Goal: Information Seeking & Learning: Learn about a topic

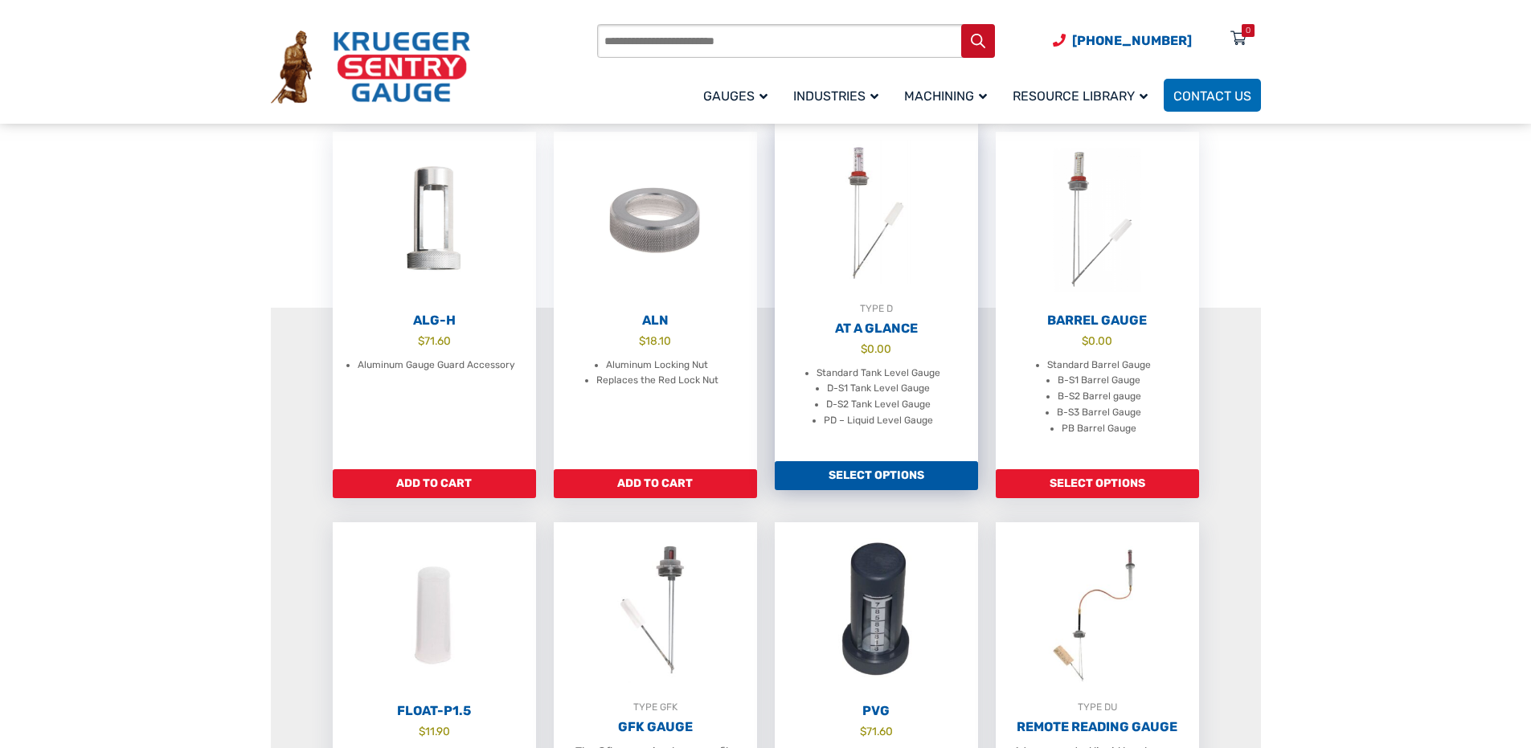
click at [887, 337] on h2 "At A Glance" at bounding box center [876, 329] width 203 height 16
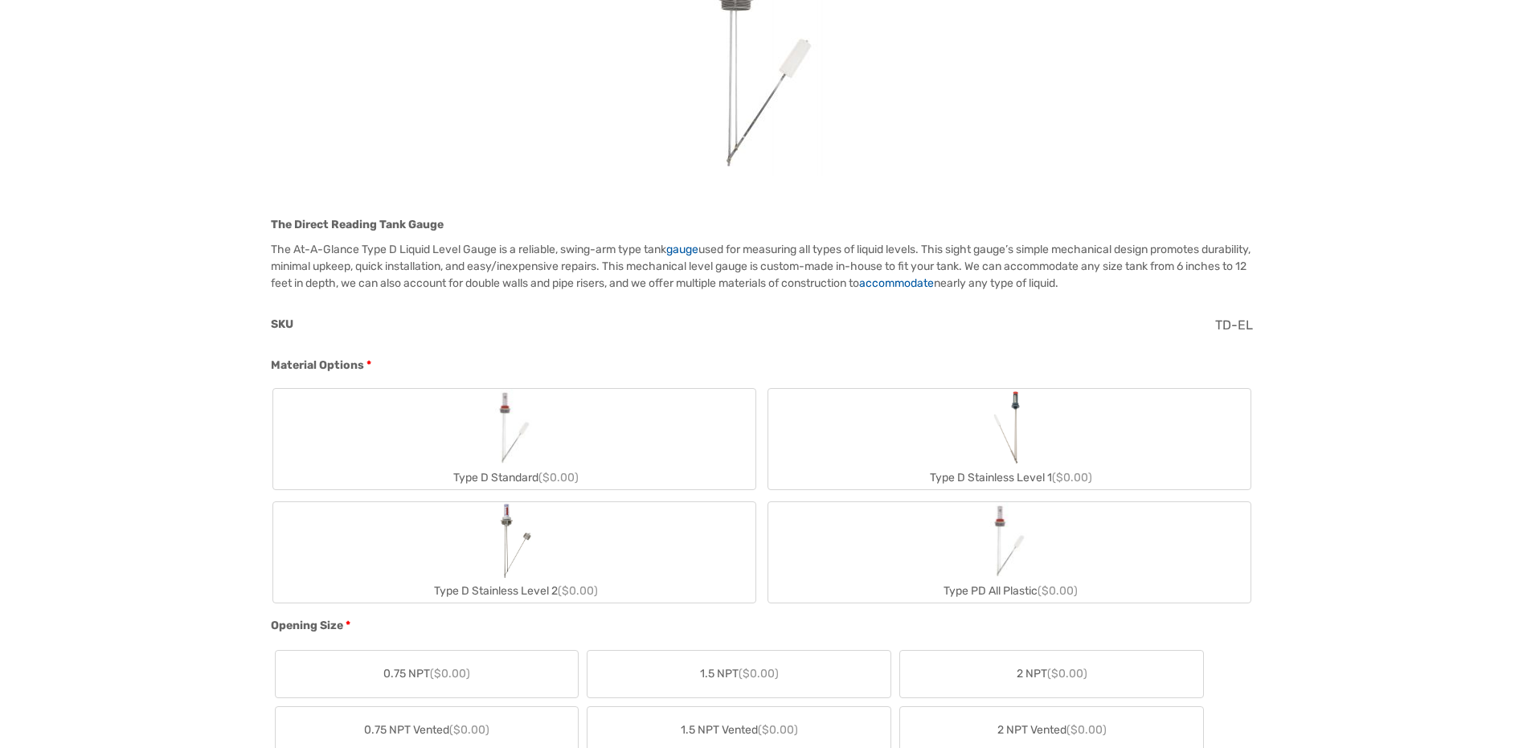
scroll to position [21, 0]
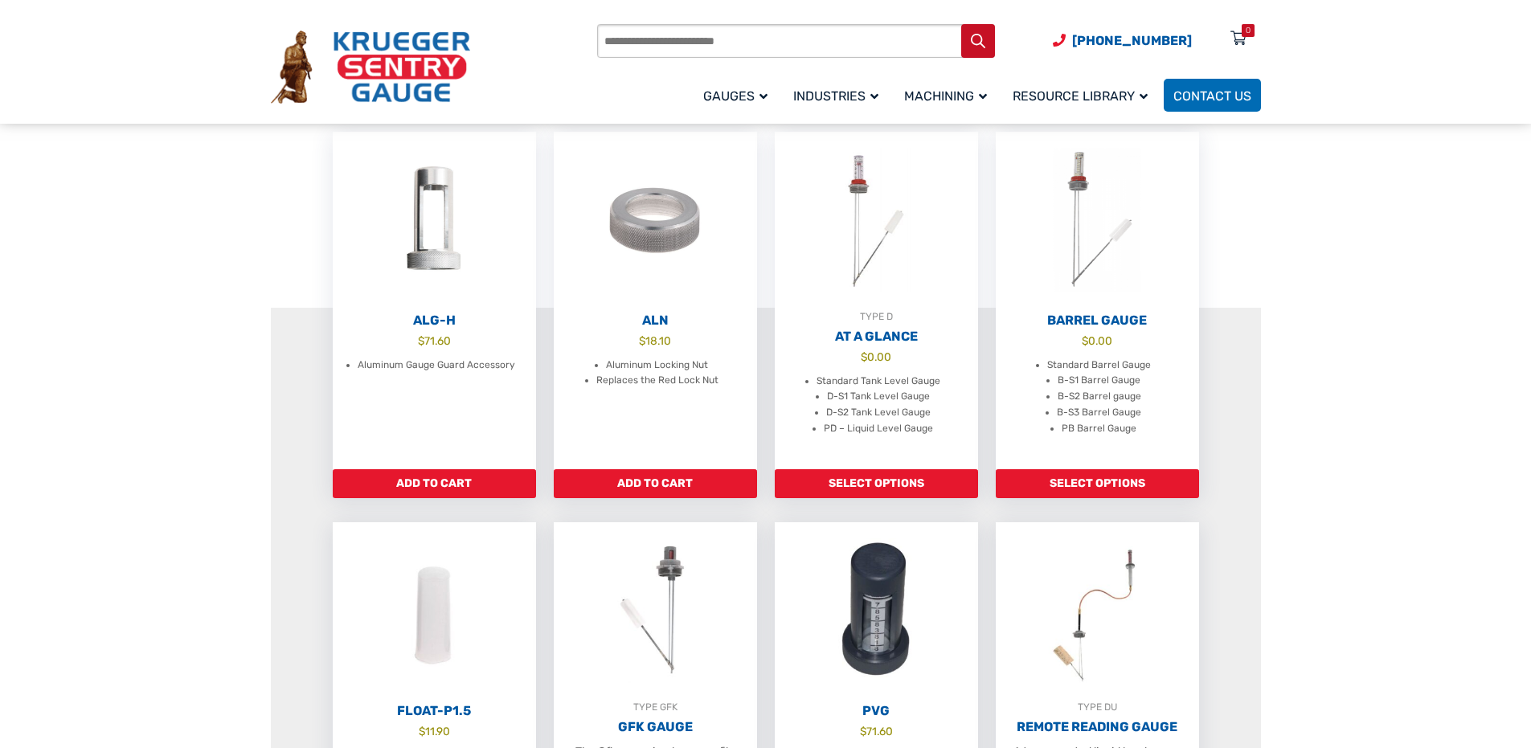
scroll to position [1045, 0]
